Goal: Book appointment/travel/reservation

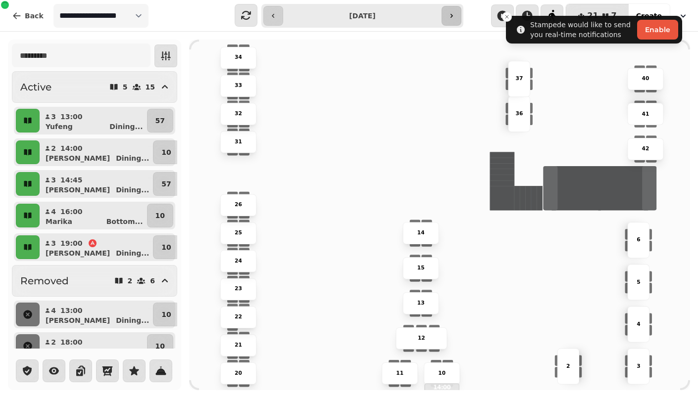
click at [454, 20] on button "button" at bounding box center [452, 16] width 20 height 20
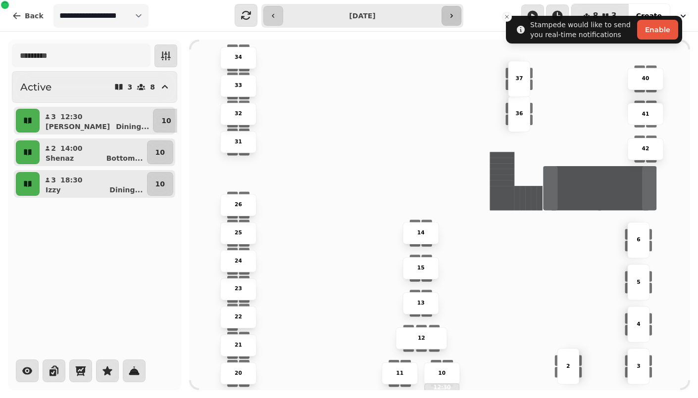
click at [454, 20] on button "button" at bounding box center [452, 16] width 20 height 20
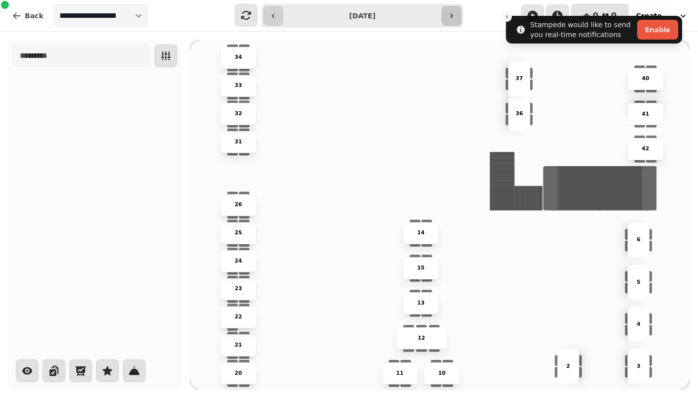
click at [450, 20] on button "button" at bounding box center [452, 16] width 20 height 20
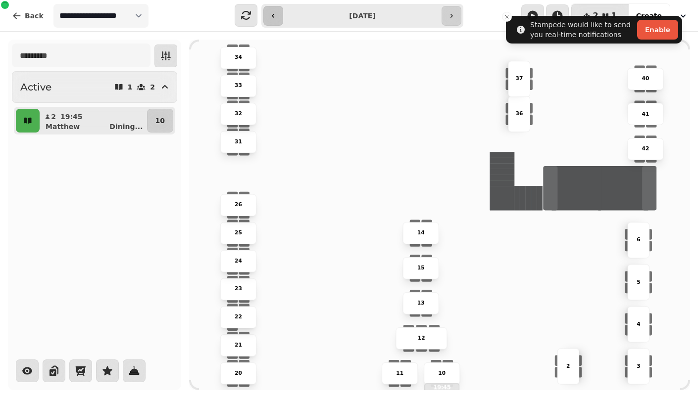
click at [271, 13] on icon "button" at bounding box center [273, 16] width 8 height 8
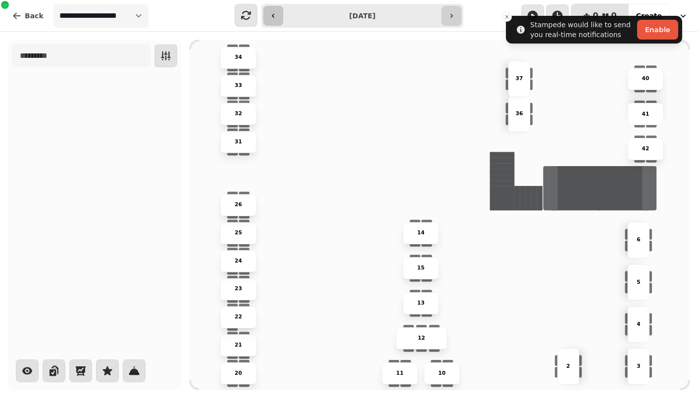
click at [271, 13] on icon "button" at bounding box center [273, 16] width 8 height 8
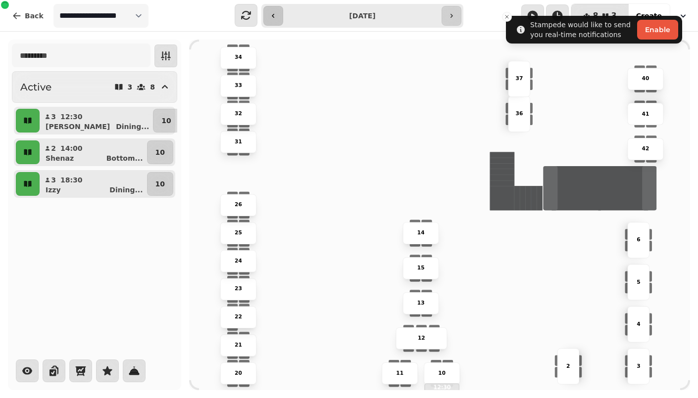
click at [271, 13] on icon "button" at bounding box center [273, 16] width 8 height 8
type input "**********"
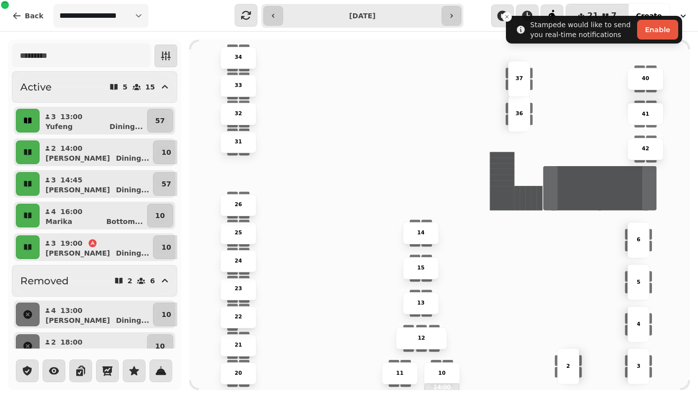
click at [27, 118] on icon "button" at bounding box center [27, 121] width 7 height 6
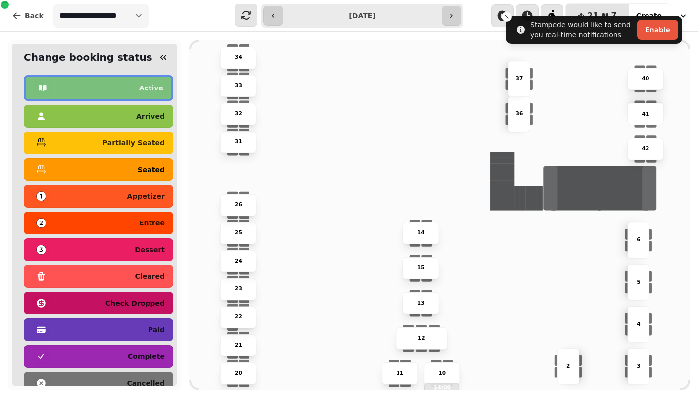
click at [72, 172] on div "seated" at bounding box center [98, 170] width 133 height 16
